Goal: Book appointment/travel/reservation

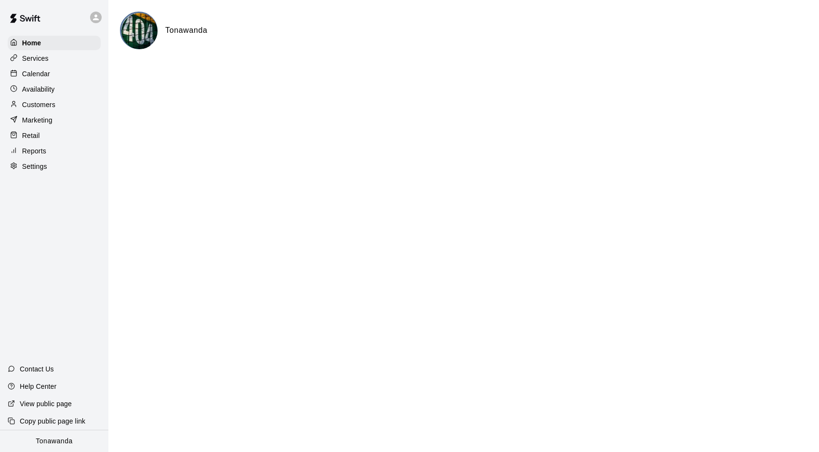
click at [40, 73] on p "Calendar" at bounding box center [36, 74] width 28 height 10
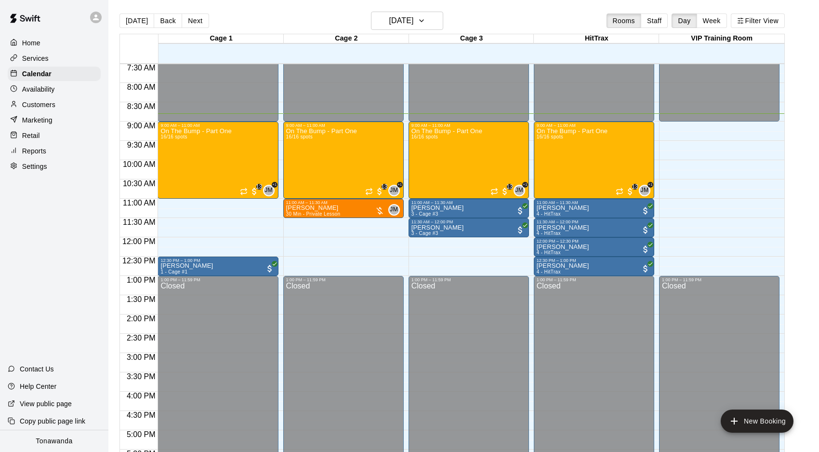
scroll to position [287, 0]
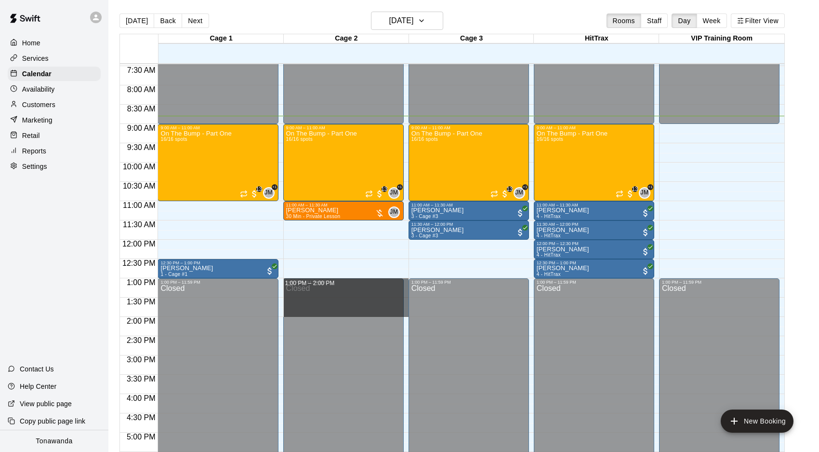
drag, startPoint x: 407, startPoint y: 279, endPoint x: 407, endPoint y: 310, distance: 30.8
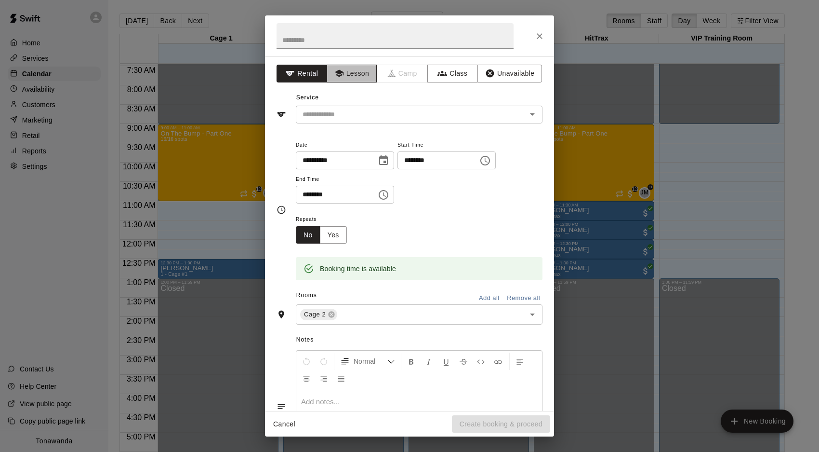
click at [347, 71] on button "Lesson" at bounding box center [352, 74] width 51 height 18
click at [348, 116] on input "text" at bounding box center [405, 114] width 213 height 12
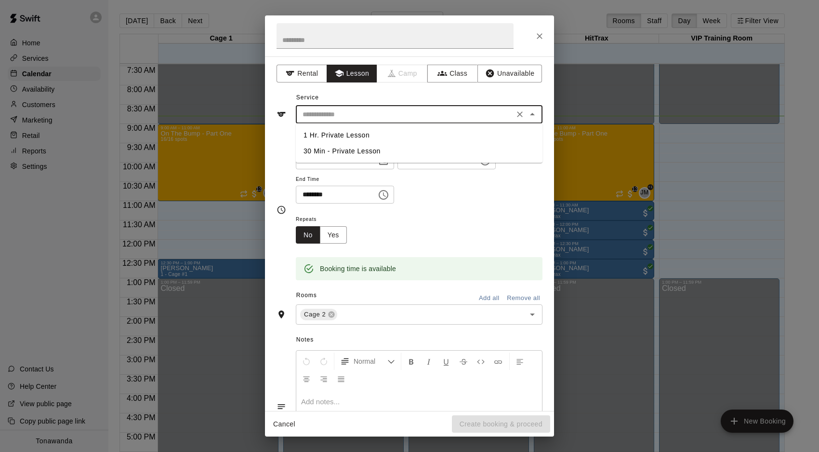
click at [338, 130] on li "1 Hr. Private Lesson" at bounding box center [419, 135] width 247 height 16
type input "**********"
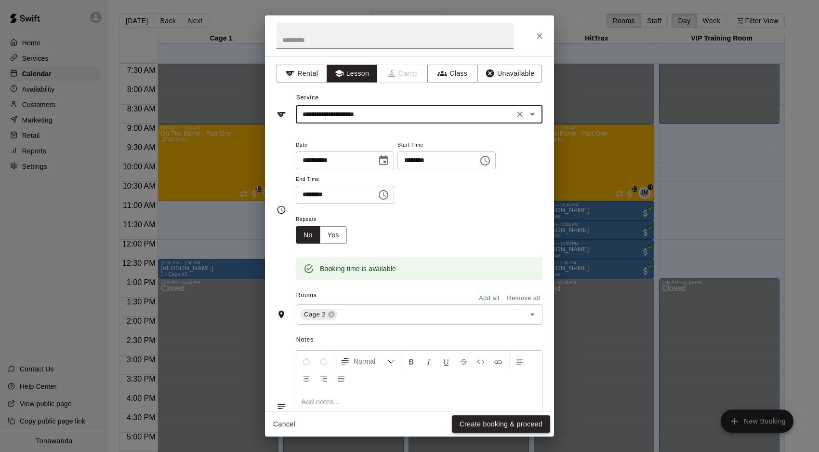
click at [482, 423] on button "Create booking & proceed" at bounding box center [501, 424] width 98 height 18
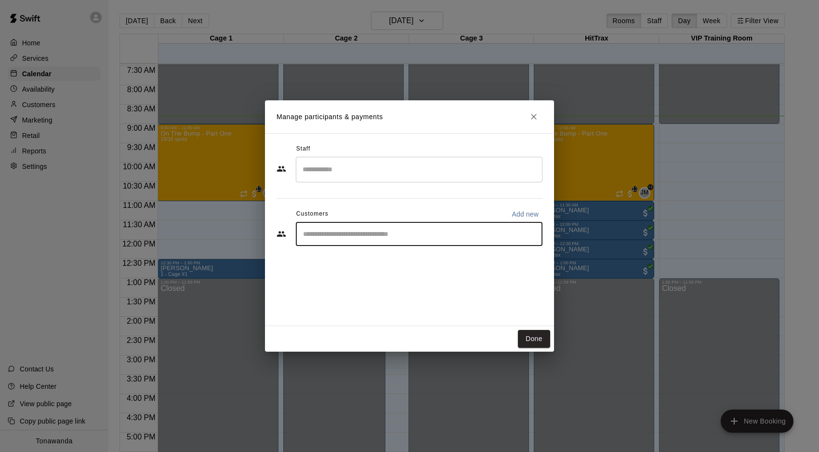
click at [324, 232] on input "Start typing to search customers..." at bounding box center [419, 234] width 238 height 10
type input "******"
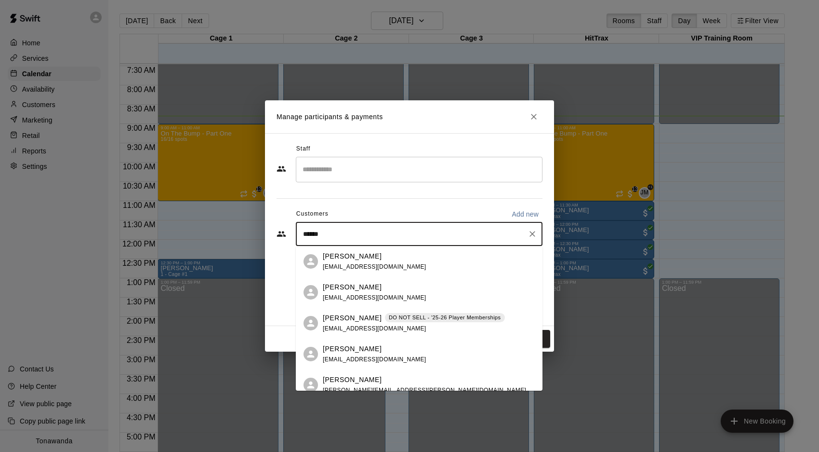
click at [353, 376] on p "[PERSON_NAME]" at bounding box center [352, 379] width 59 height 10
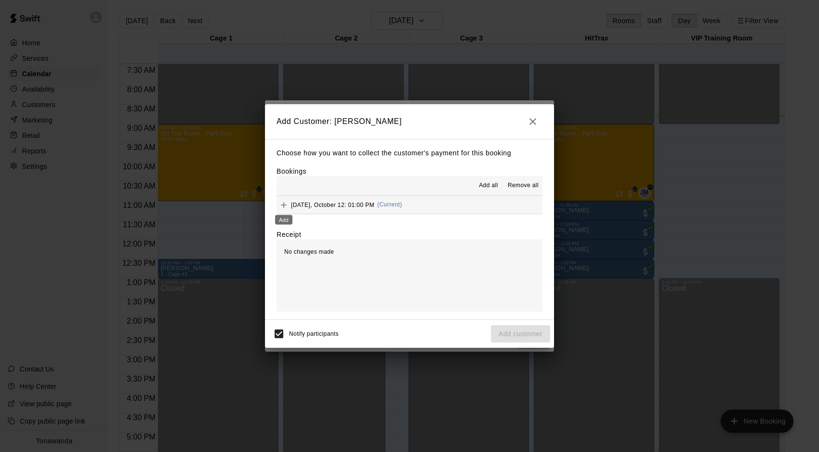
click at [284, 204] on icon "Add" at bounding box center [284, 205] width 10 height 10
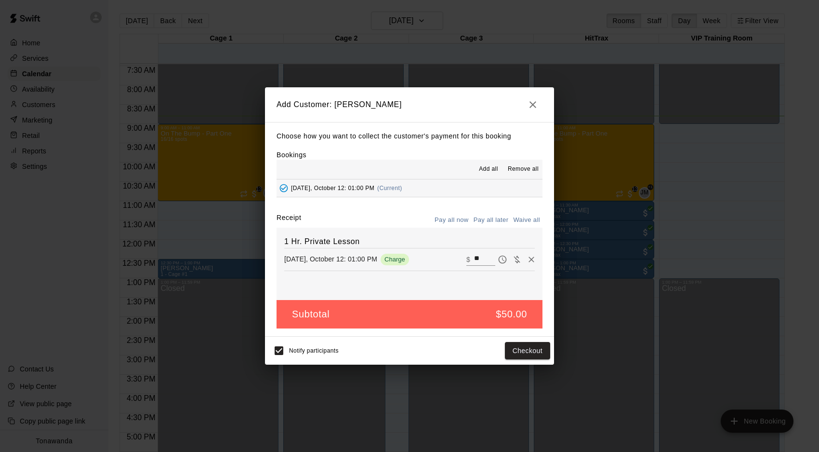
click at [487, 221] on button "Pay all later" at bounding box center [491, 220] width 40 height 15
click at [521, 352] on button "Add customer" at bounding box center [520, 351] width 59 height 18
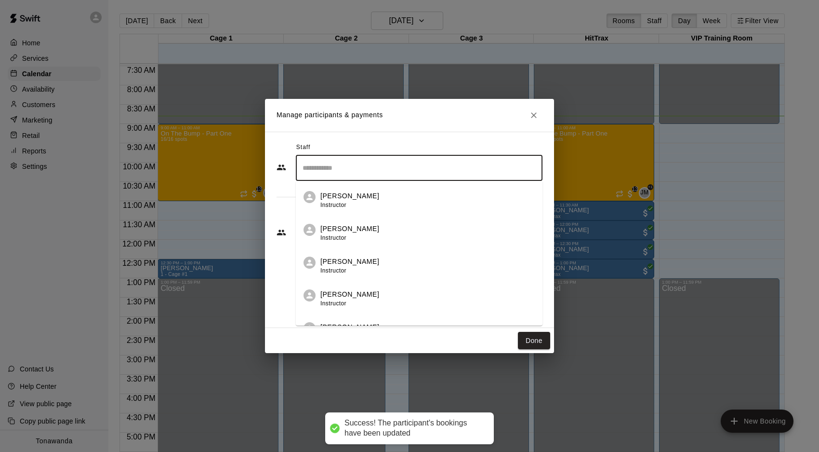
click at [322, 173] on input "Search staff" at bounding box center [419, 168] width 238 height 17
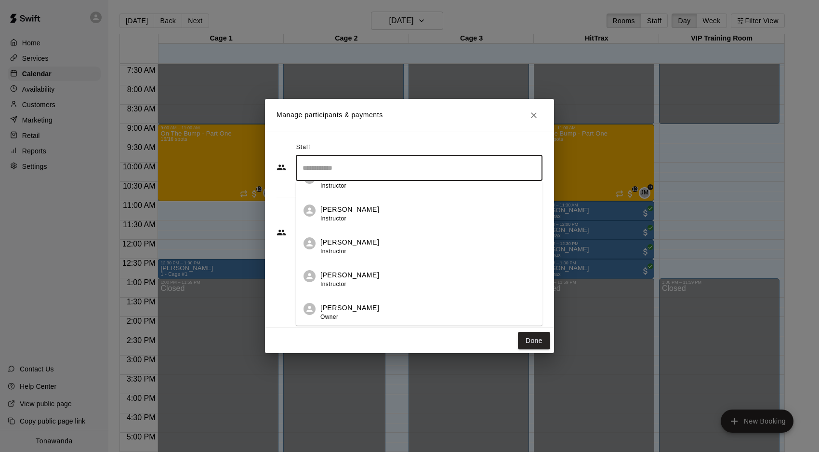
click at [336, 216] on span "Instructor" at bounding box center [333, 218] width 26 height 7
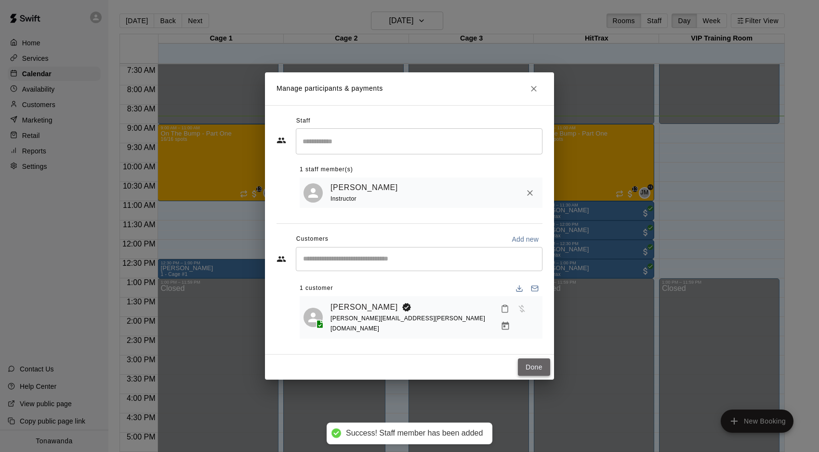
click at [537, 362] on button "Done" at bounding box center [534, 367] width 32 height 18
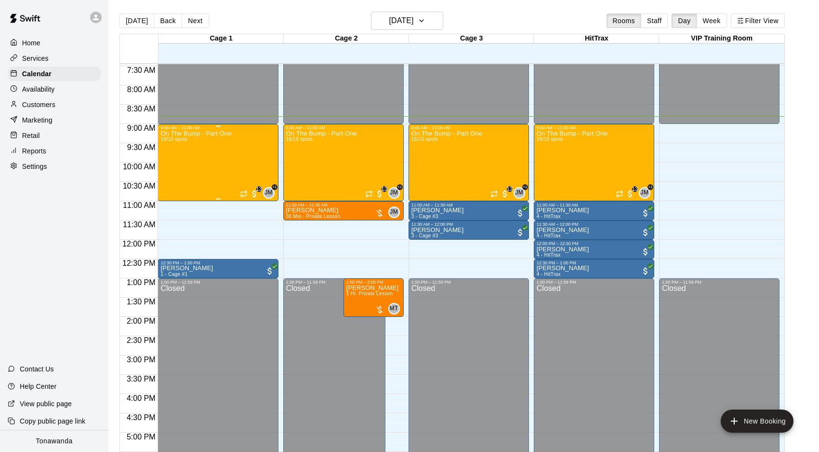
click at [227, 143] on div "On The Bump - Part One 16/16 spots" at bounding box center [195, 356] width 71 height 452
click at [168, 162] on img "edit" at bounding box center [170, 163] width 11 height 11
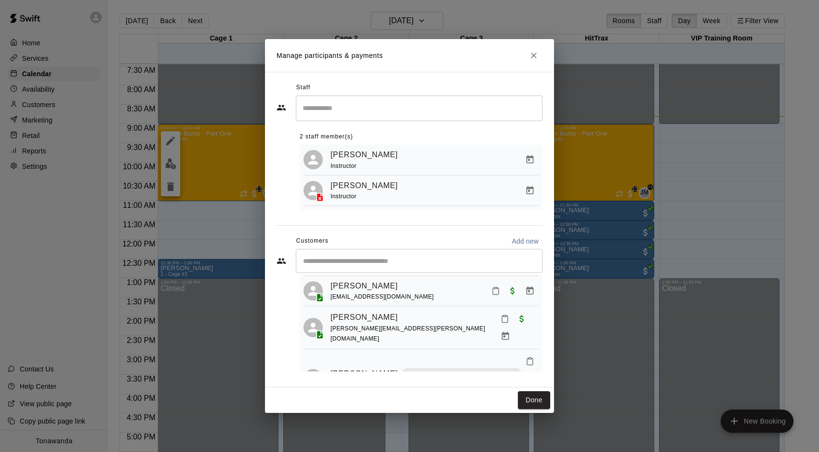
scroll to position [0, 0]
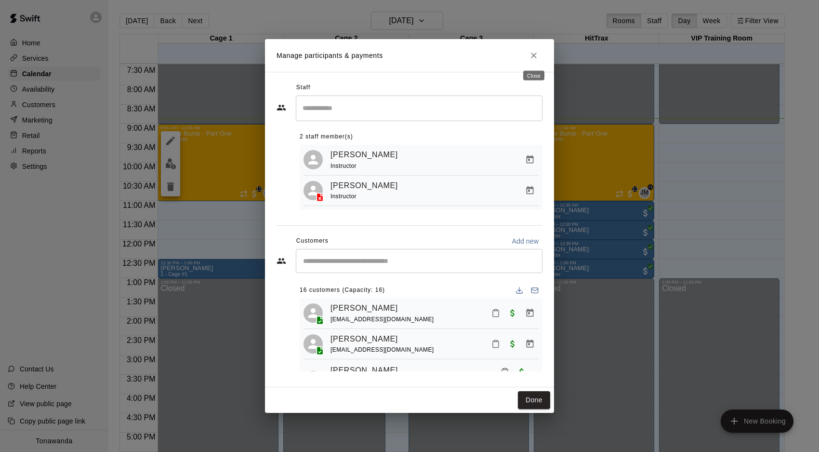
click at [532, 55] on icon "Close" at bounding box center [534, 56] width 10 height 10
